Goal: Communication & Community: Answer question/provide support

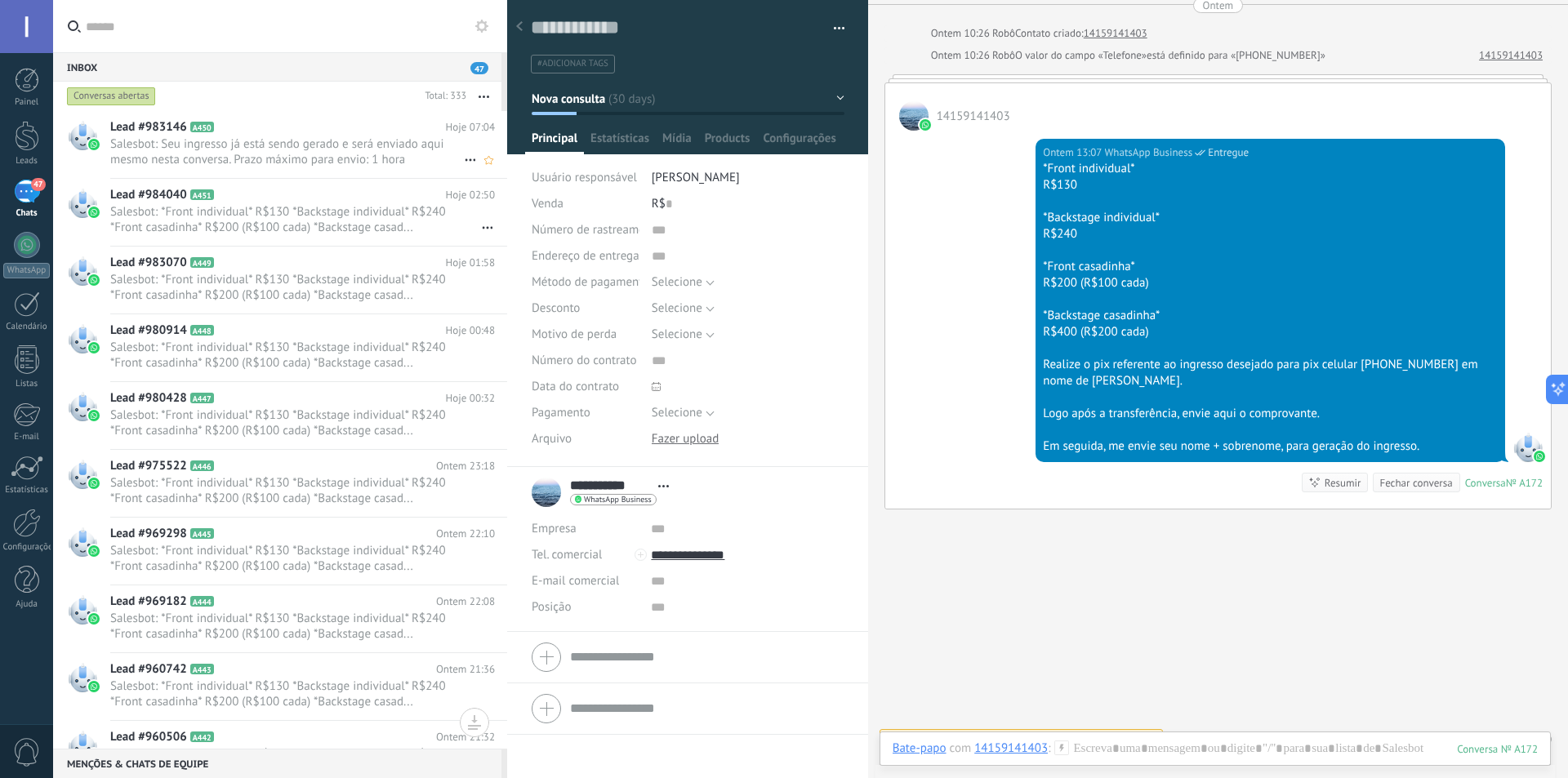
click at [267, 154] on span "Salesbot: Seu ingresso já está sendo gerado e será enviado aqui mesmo nesta con…" at bounding box center [287, 152] width 353 height 31
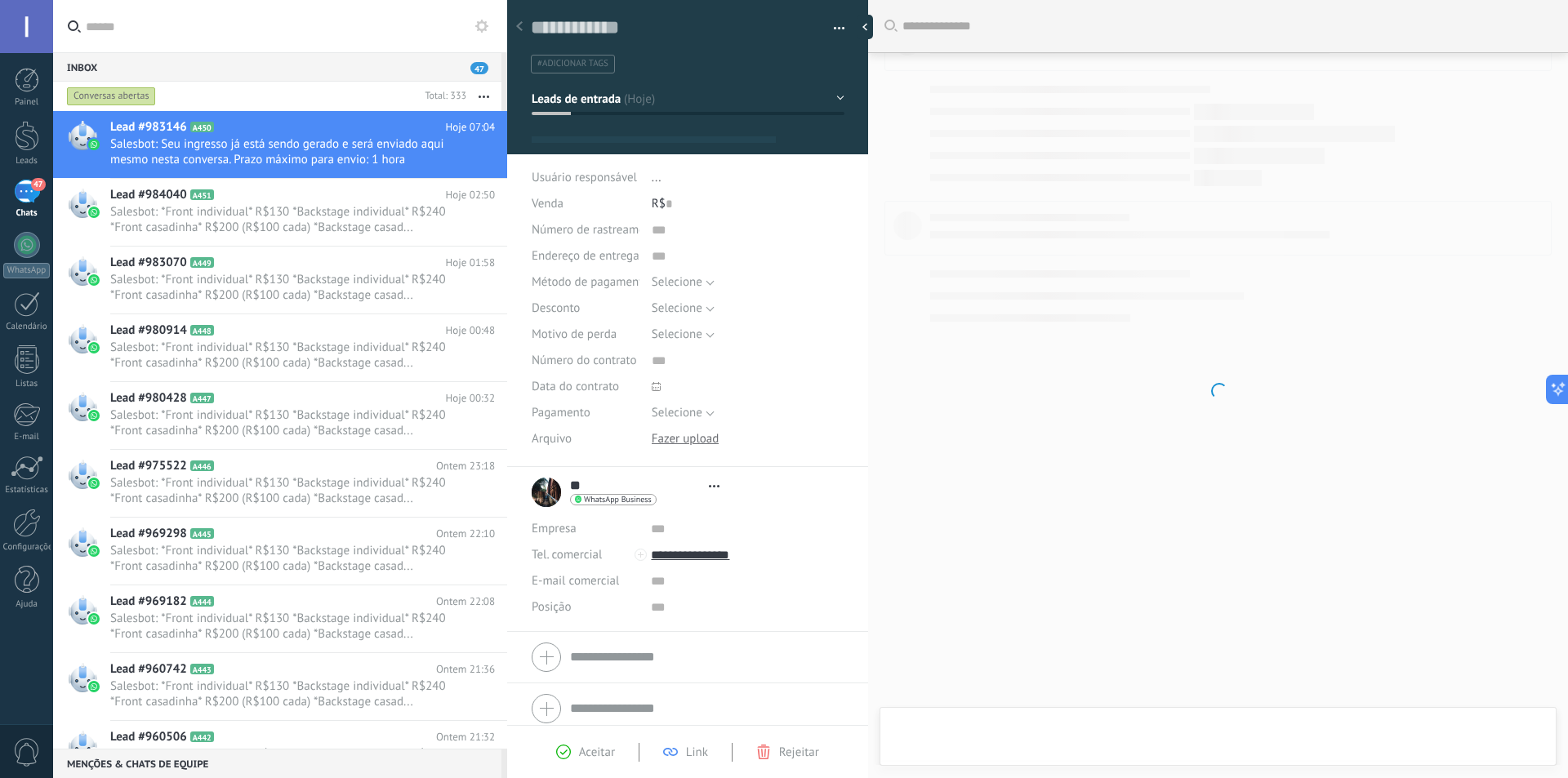
type textarea "**********"
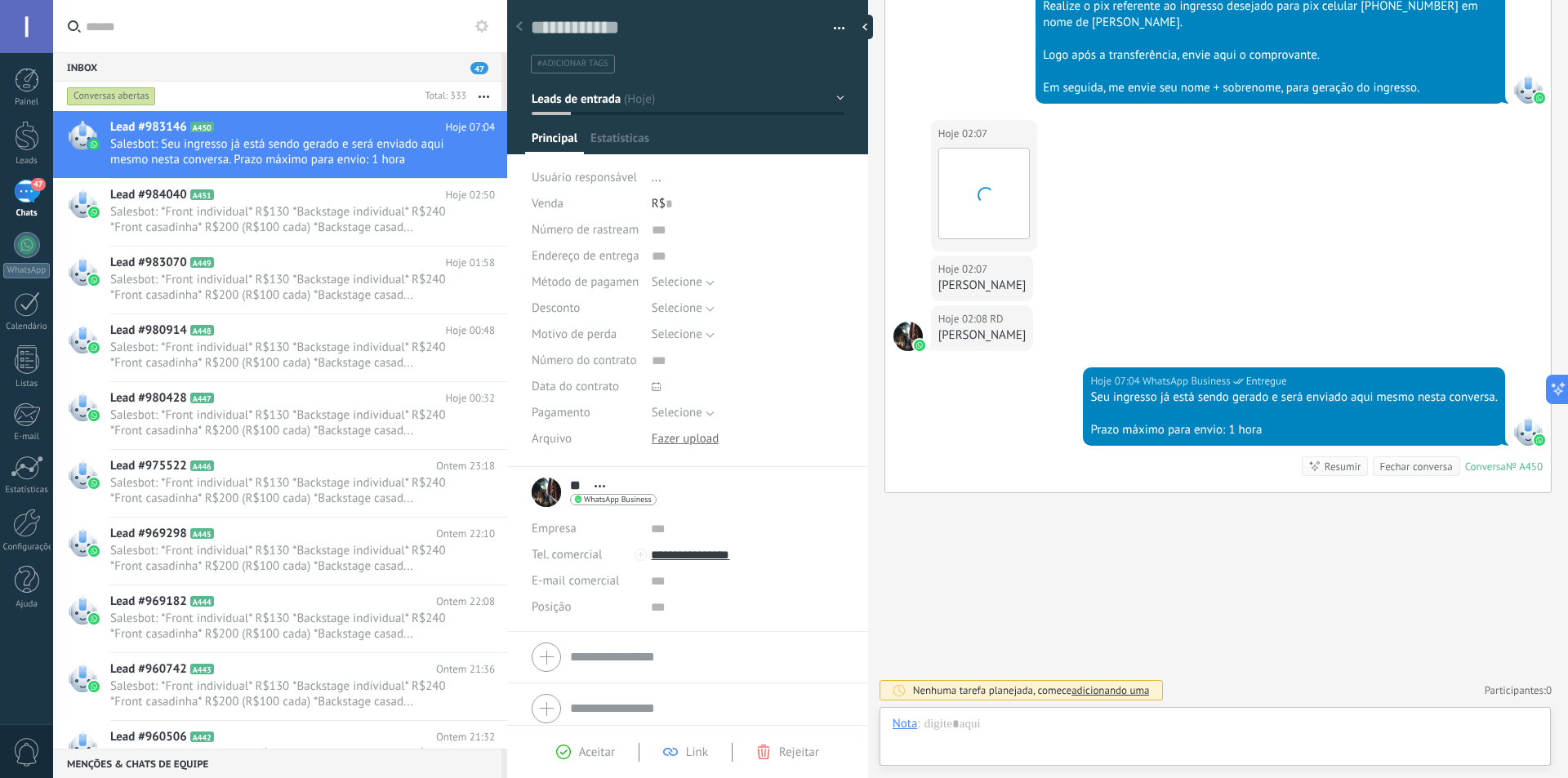
scroll to position [25, 0]
click at [999, 287] on body ".abccls-1,.abccls-2{fill-rule:evenodd}.abccls-2{fill:#fff} .abfcls-1{fill:none}…" at bounding box center [784, 389] width 1568 height 778
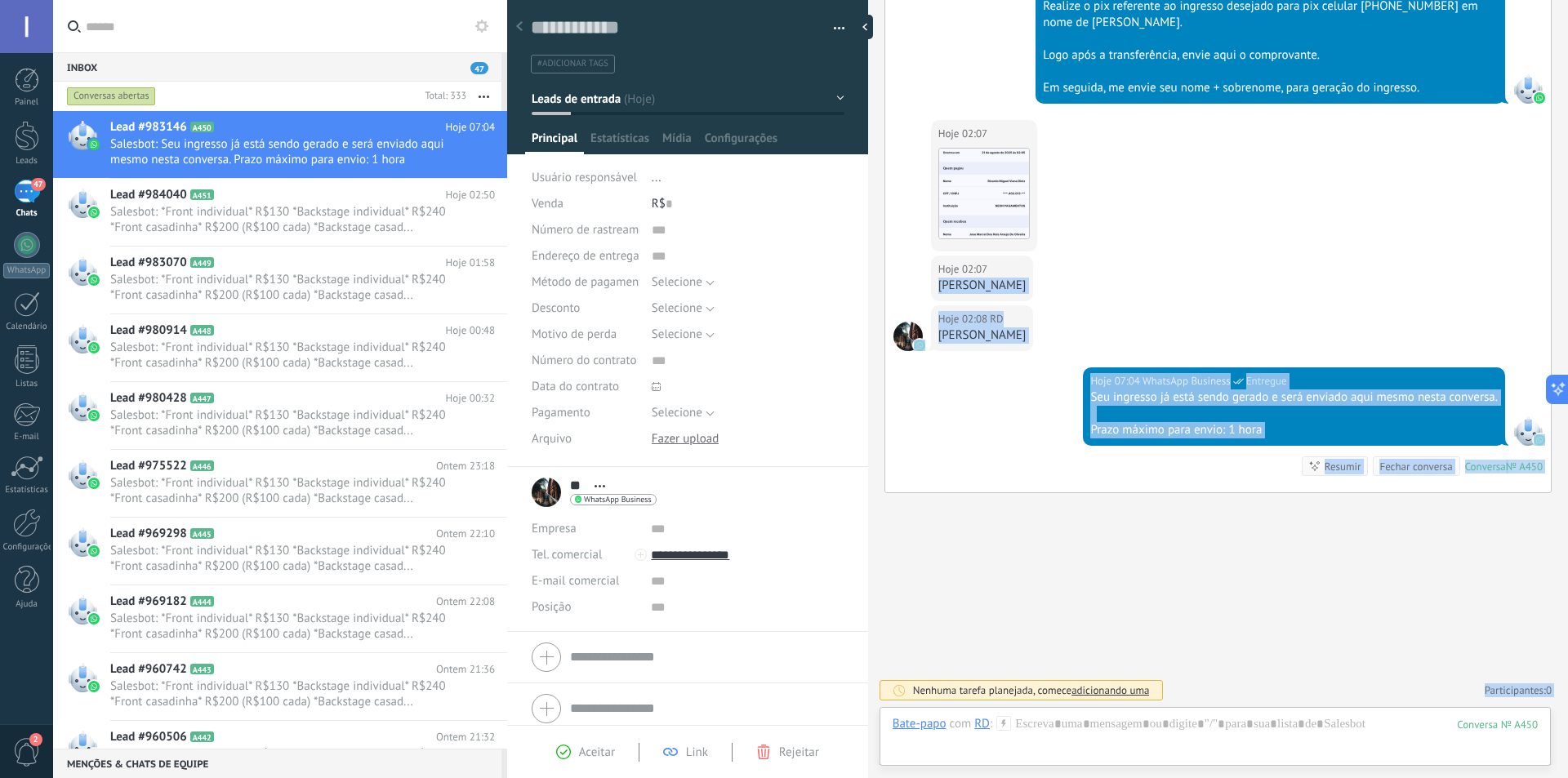
click at [1175, 287] on div "Hoje 02:07 RD [PERSON_NAME]" at bounding box center [1217, 280] width 665 height 50
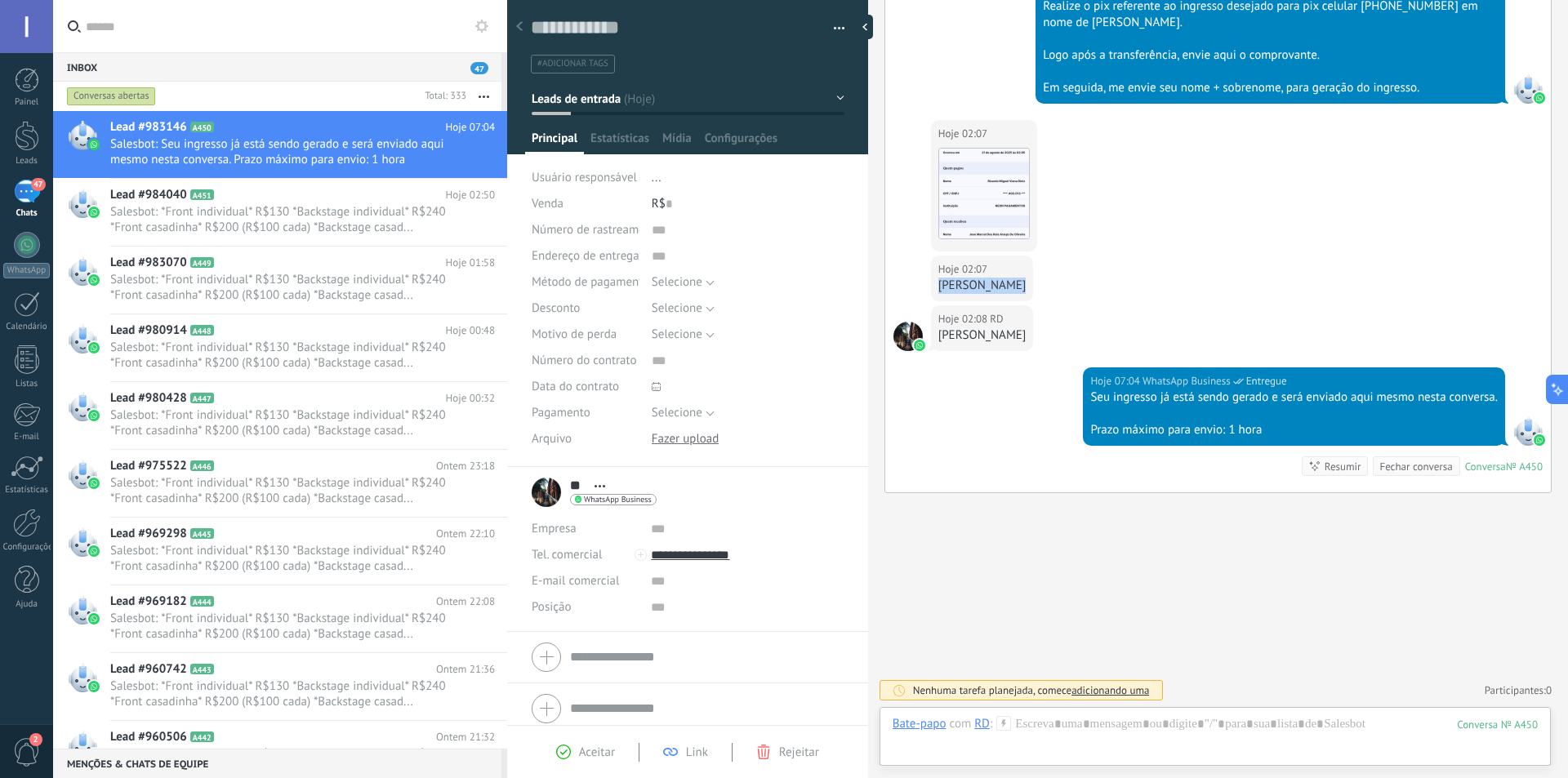
drag, startPoint x: 1014, startPoint y: 287, endPoint x: 934, endPoint y: 278, distance: 80.5
click at [934, 278] on div "Hoje 02:07 RD [PERSON_NAME]" at bounding box center [983, 279] width 103 height 46
copy div "[PERSON_NAME]"
click at [1034, 326] on div "Hoje 02:08 RD [PERSON_NAME]" at bounding box center [983, 328] width 103 height 46
drag, startPoint x: 1099, startPoint y: 338, endPoint x: 940, endPoint y: 330, distance: 159.2
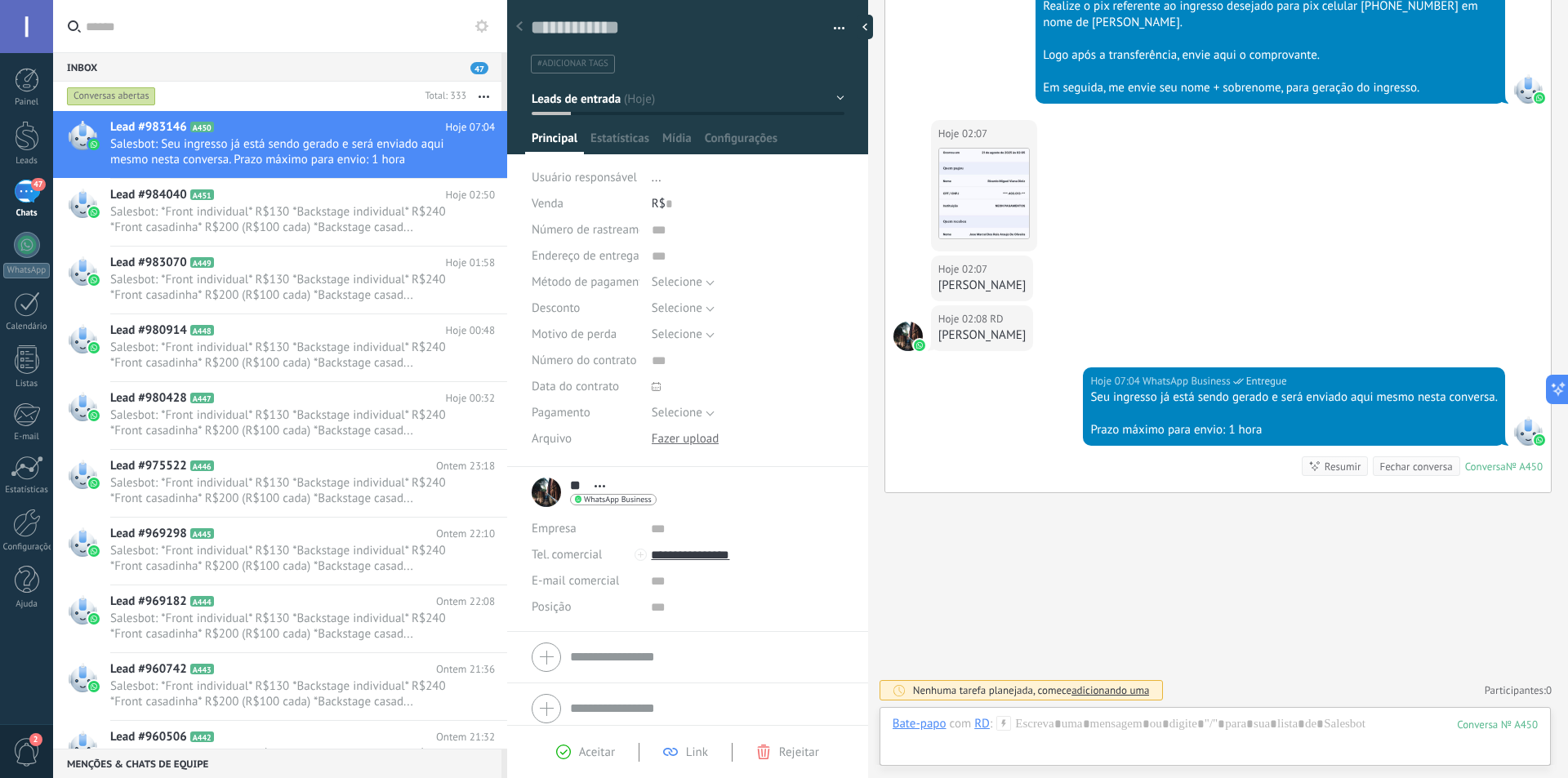
click at [940, 330] on div "Hoje 02:08 RD [PERSON_NAME]" at bounding box center [1217, 336] width 665 height 62
copy div "[PERSON_NAME]"
